Goal: Information Seeking & Learning: Learn about a topic

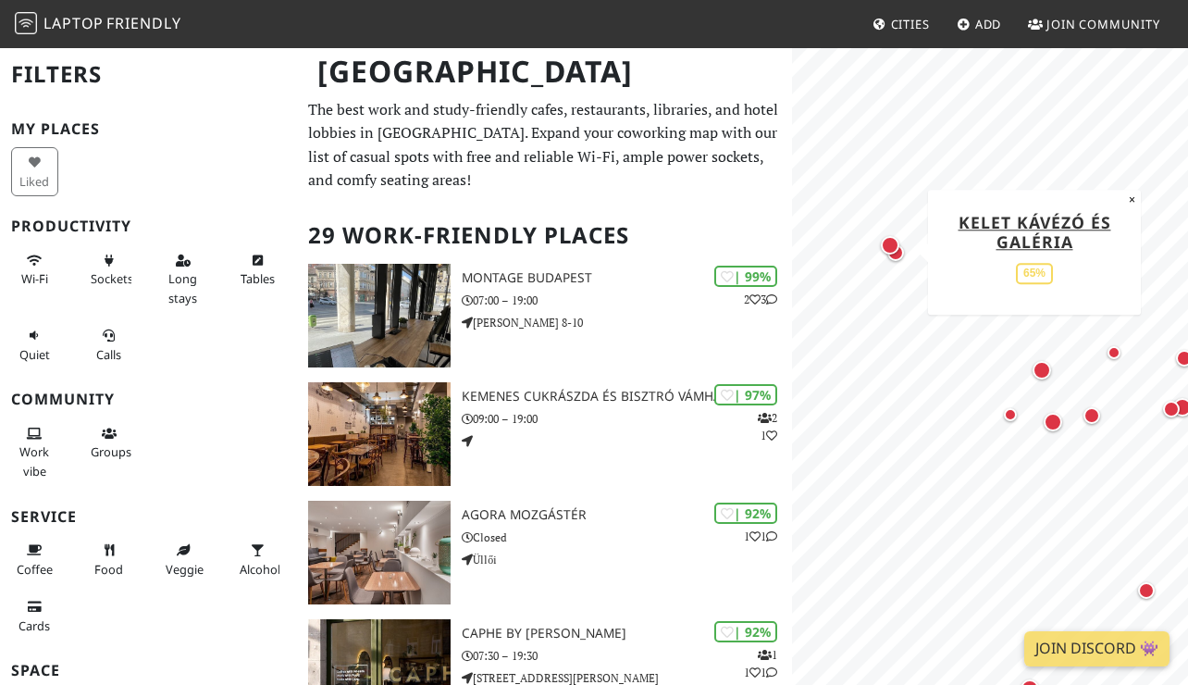
click at [898, 261] on div "Map marker" at bounding box center [896, 253] width 24 height 24
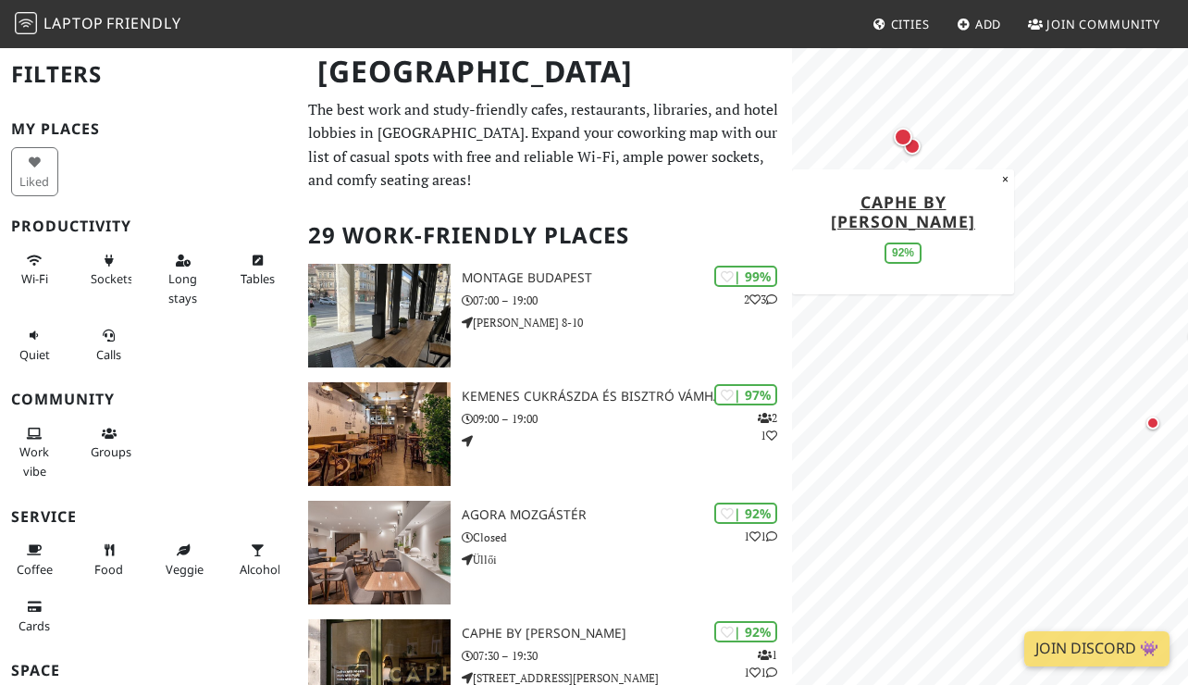
click at [904, 137] on div "Map marker" at bounding box center [903, 137] width 19 height 19
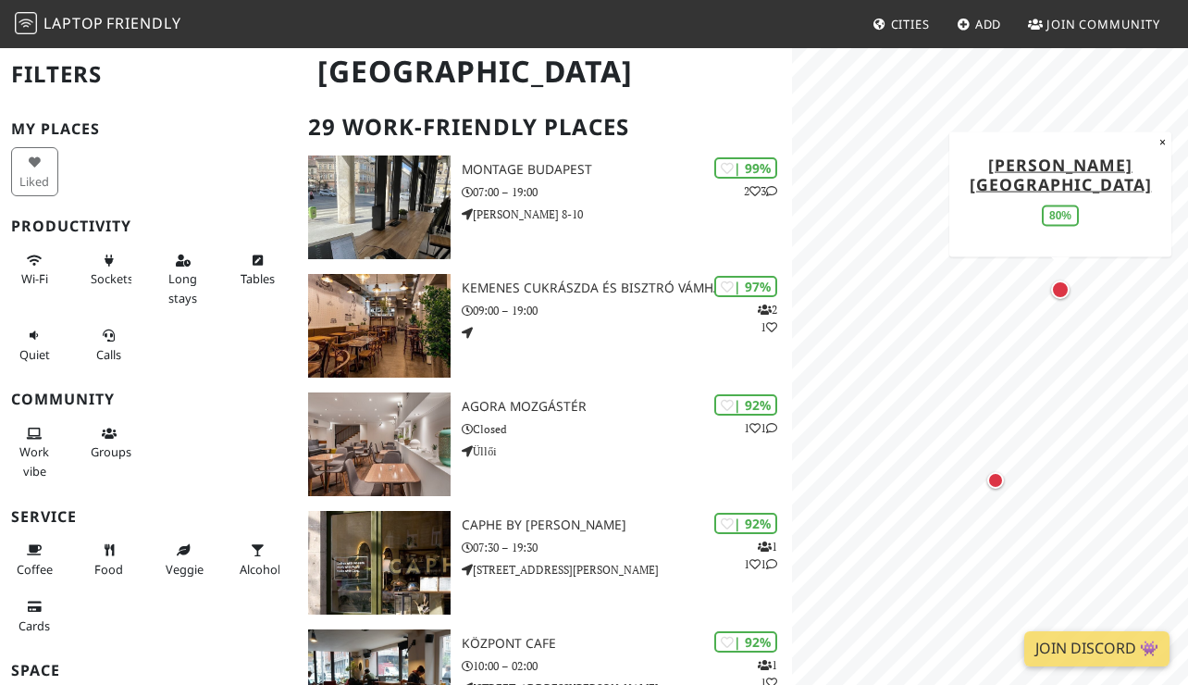
click at [1058, 289] on div "Map marker" at bounding box center [1060, 289] width 19 height 19
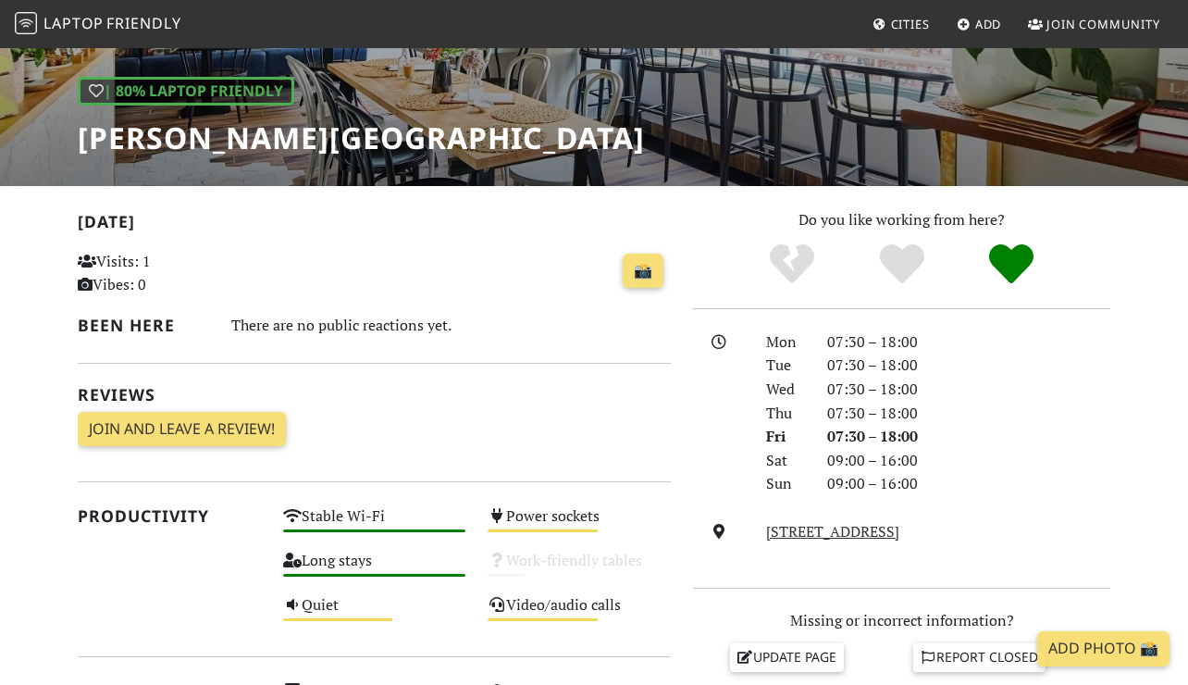
scroll to position [267, 0]
